Goal: Information Seeking & Learning: Learn about a topic

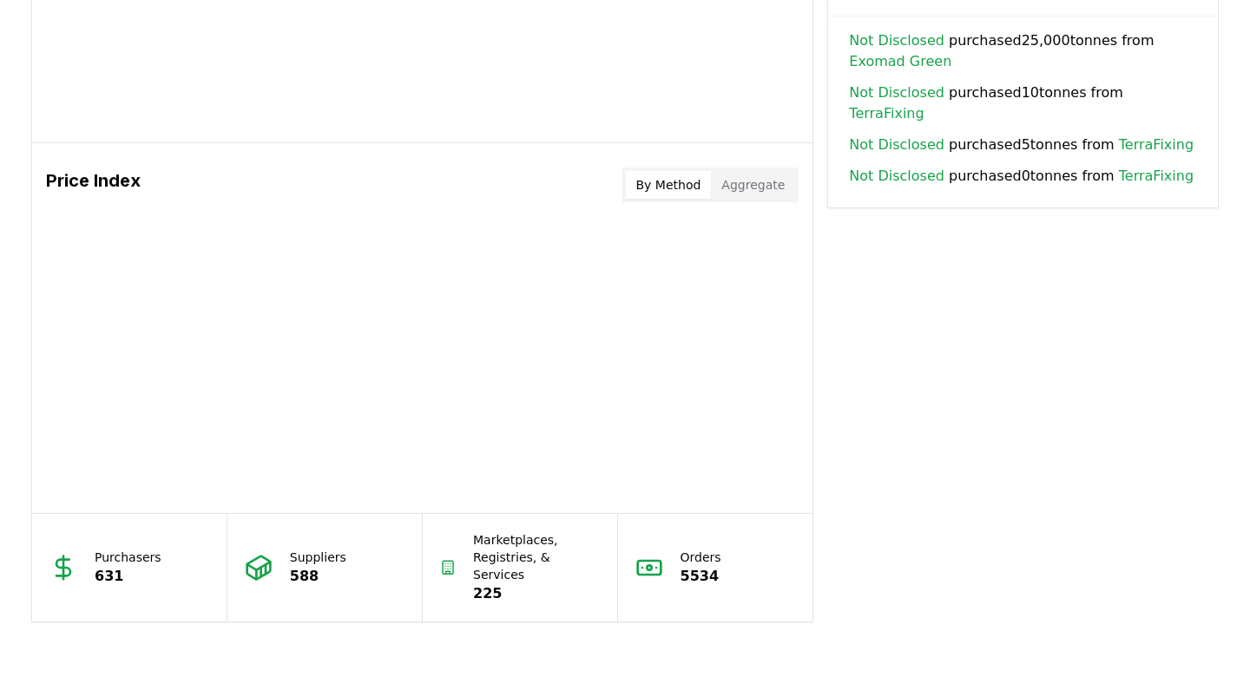
scroll to position [1547, 0]
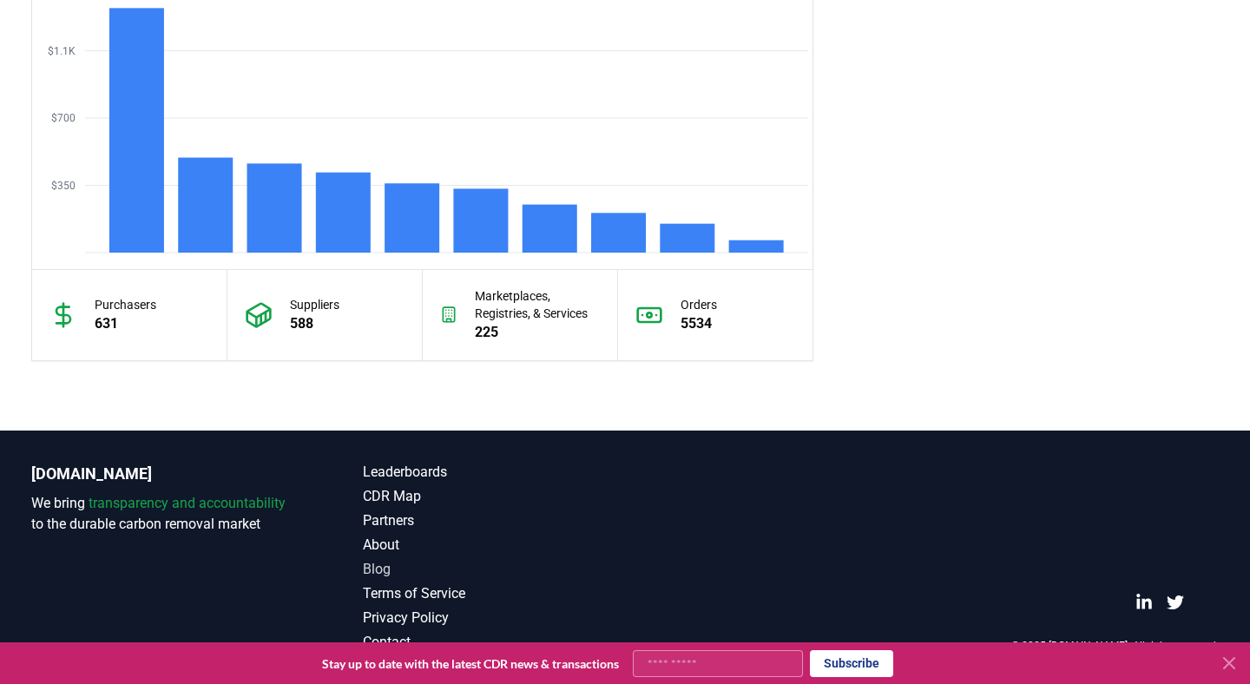
click at [378, 567] on link "Blog" at bounding box center [494, 569] width 262 height 21
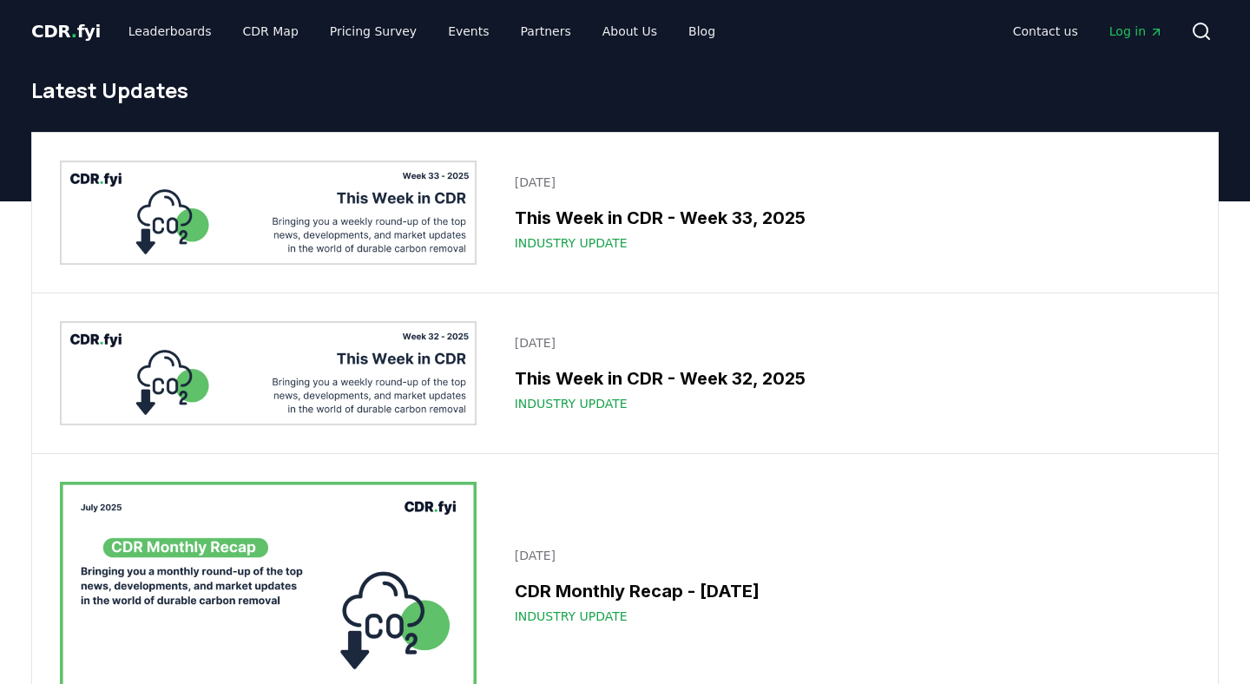
click at [570, 214] on h3 "This Week in CDR - Week 33, 2025" at bounding box center [847, 218] width 665 height 26
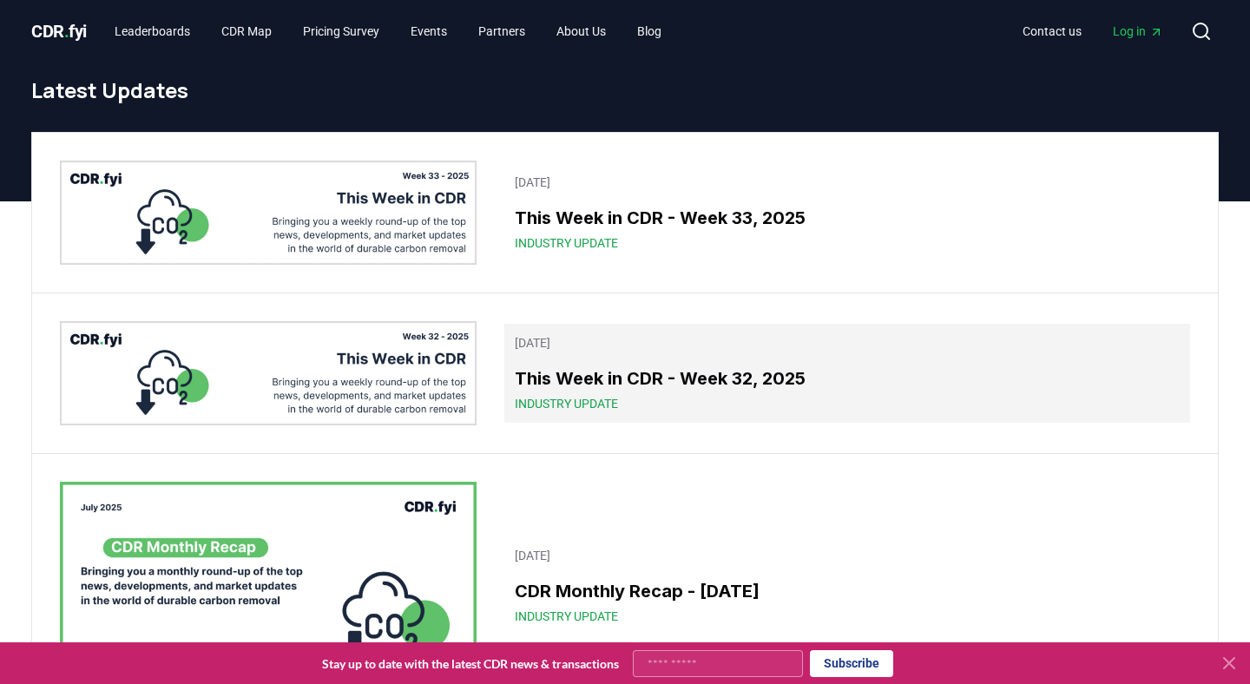
click at [555, 375] on h3 "This Week in CDR - Week 32, 2025" at bounding box center [847, 378] width 665 height 26
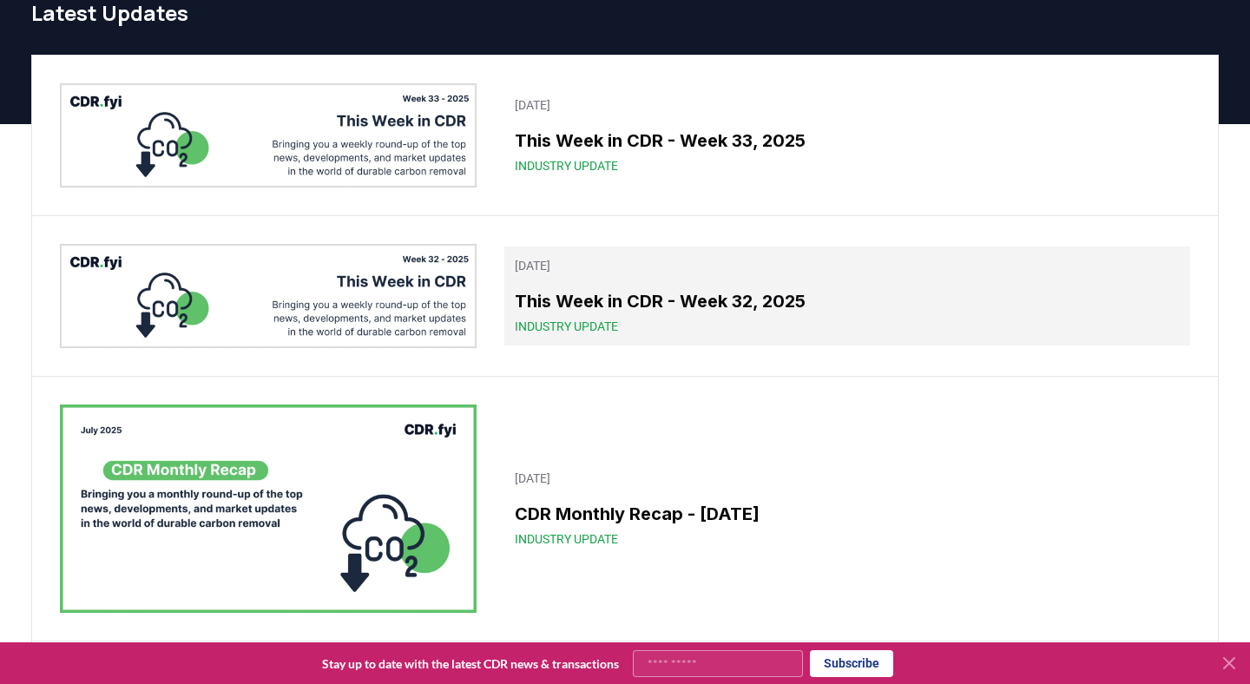
scroll to position [84, 0]
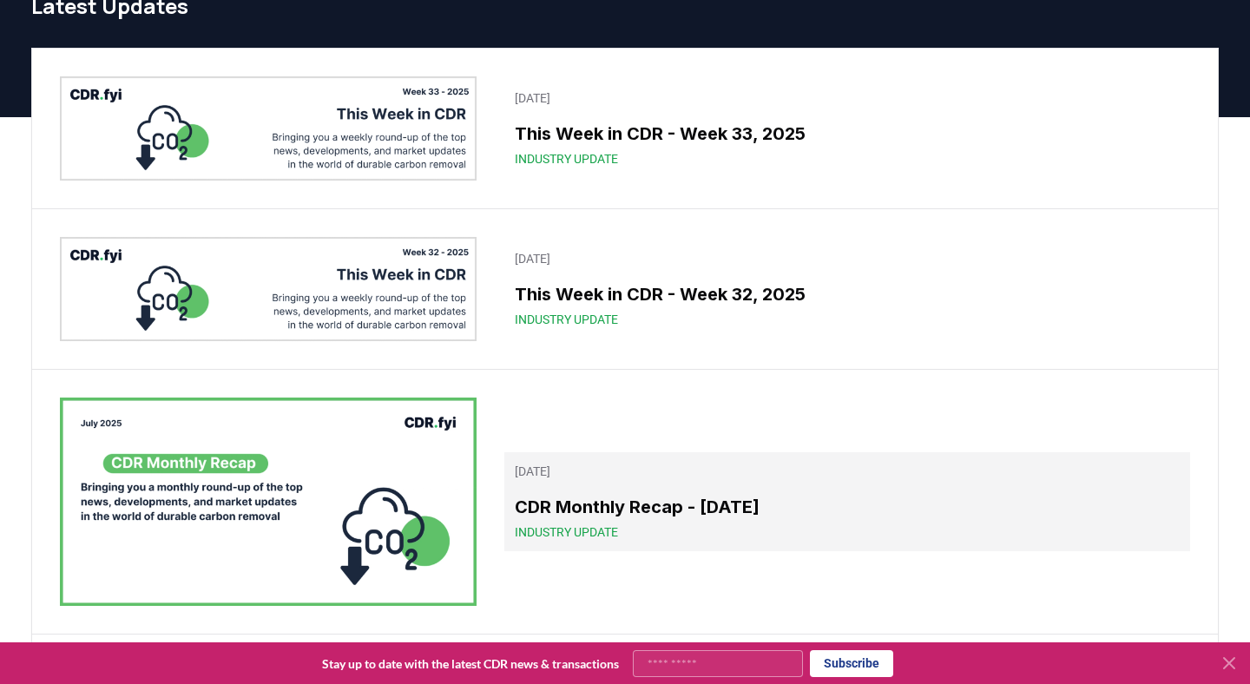
click at [565, 490] on link "[DATE] CDR Monthly Recap - [DATE] Industry Update" at bounding box center [847, 501] width 686 height 99
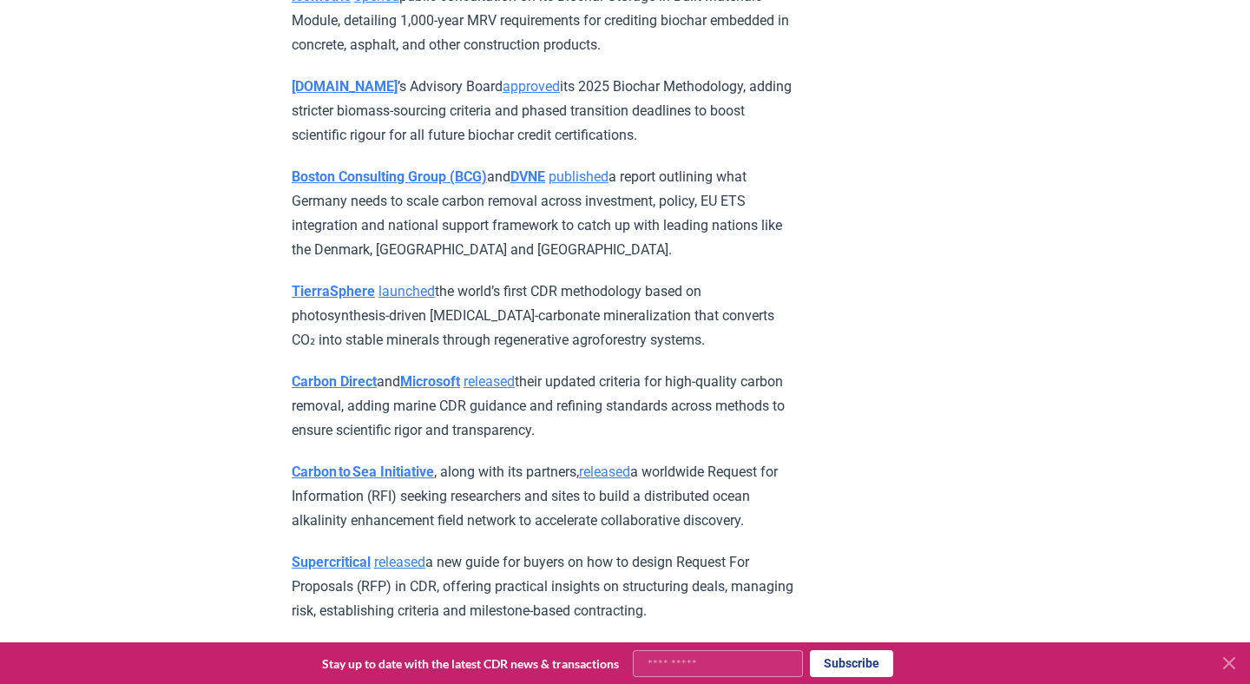
scroll to position [8495, 0]
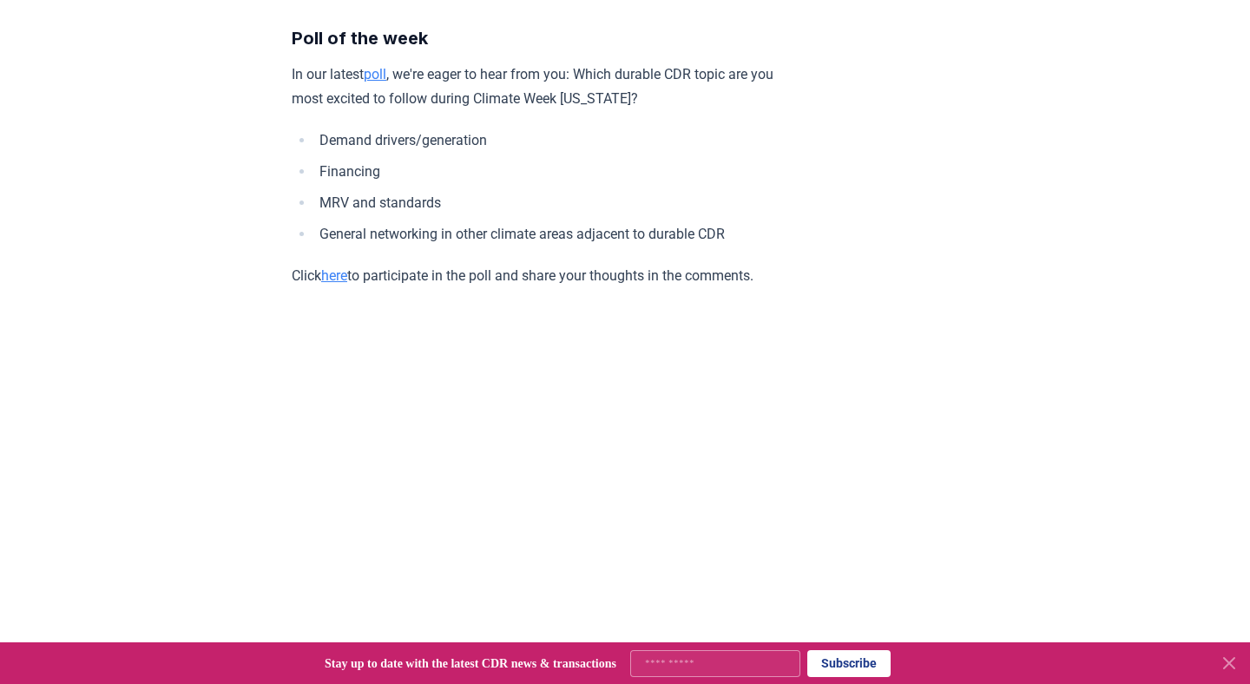
scroll to position [4039, 0]
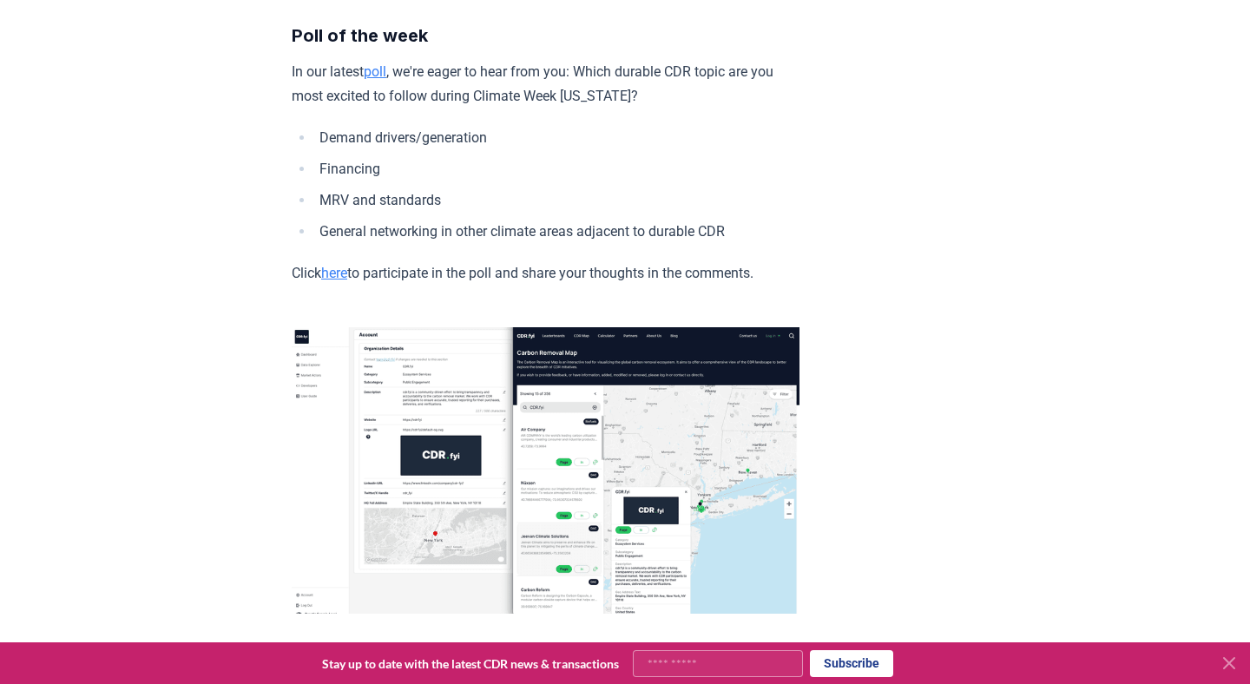
click at [340, 265] on link "here" at bounding box center [334, 273] width 26 height 16
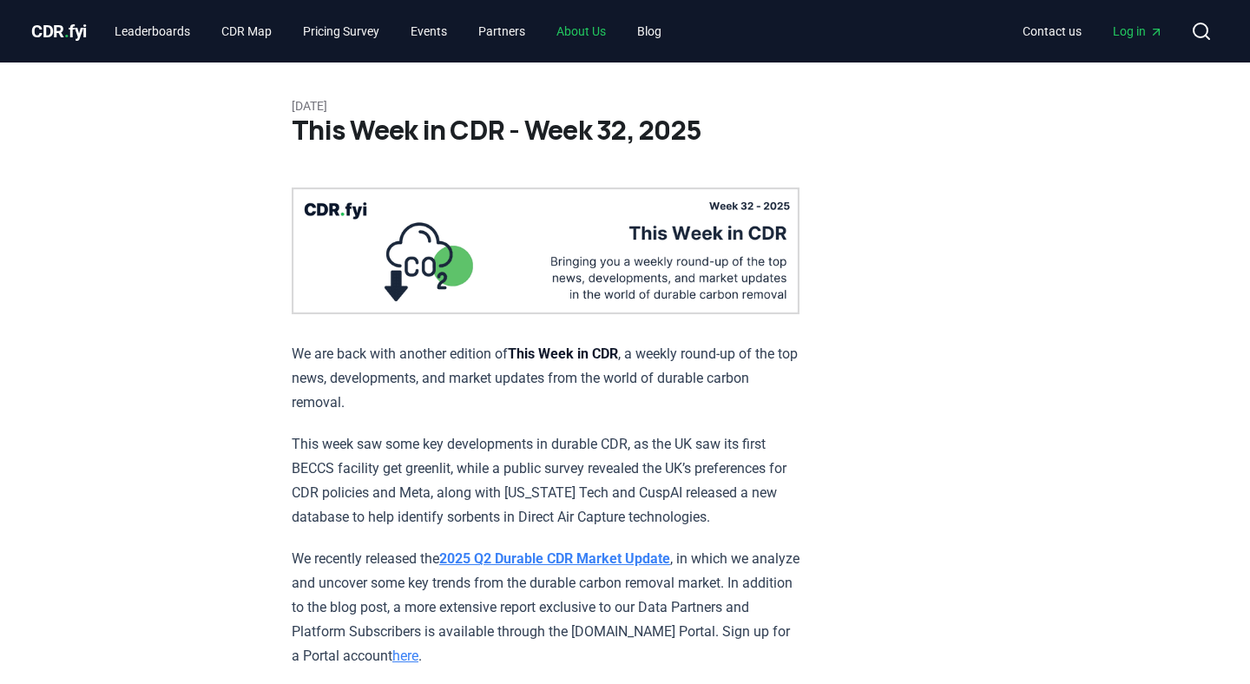
click at [595, 31] on link "About Us" at bounding box center [580, 31] width 77 height 31
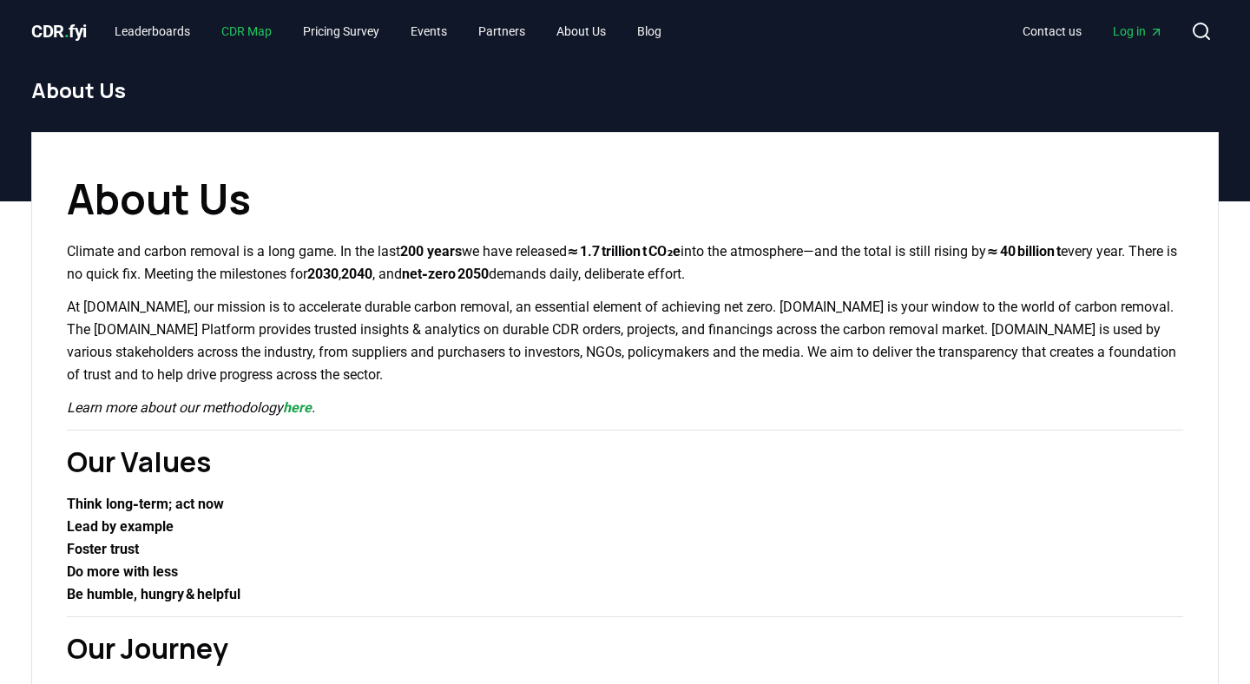
click at [276, 30] on link "CDR Map" at bounding box center [246, 31] width 78 height 31
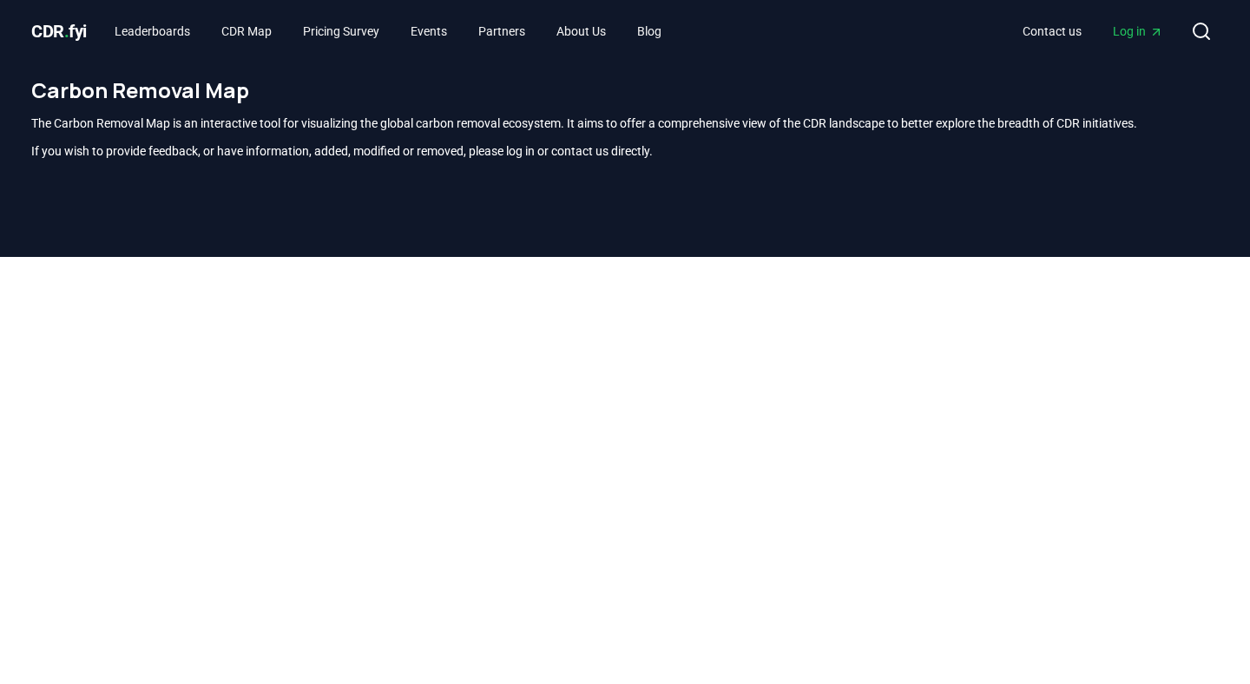
scroll to position [510, 0]
